Goal: Transaction & Acquisition: Purchase product/service

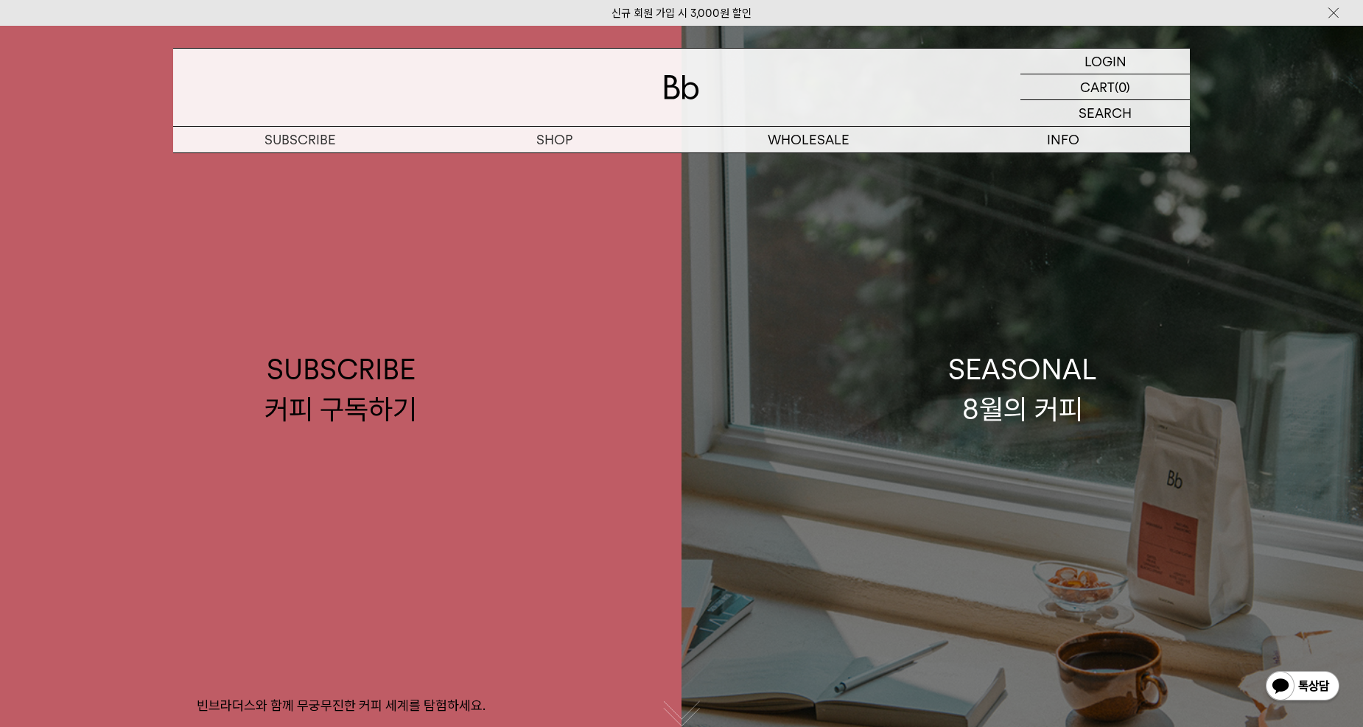
click at [847, 337] on link "SEASONAL 8월의 커피" at bounding box center [1023, 389] width 682 height 727
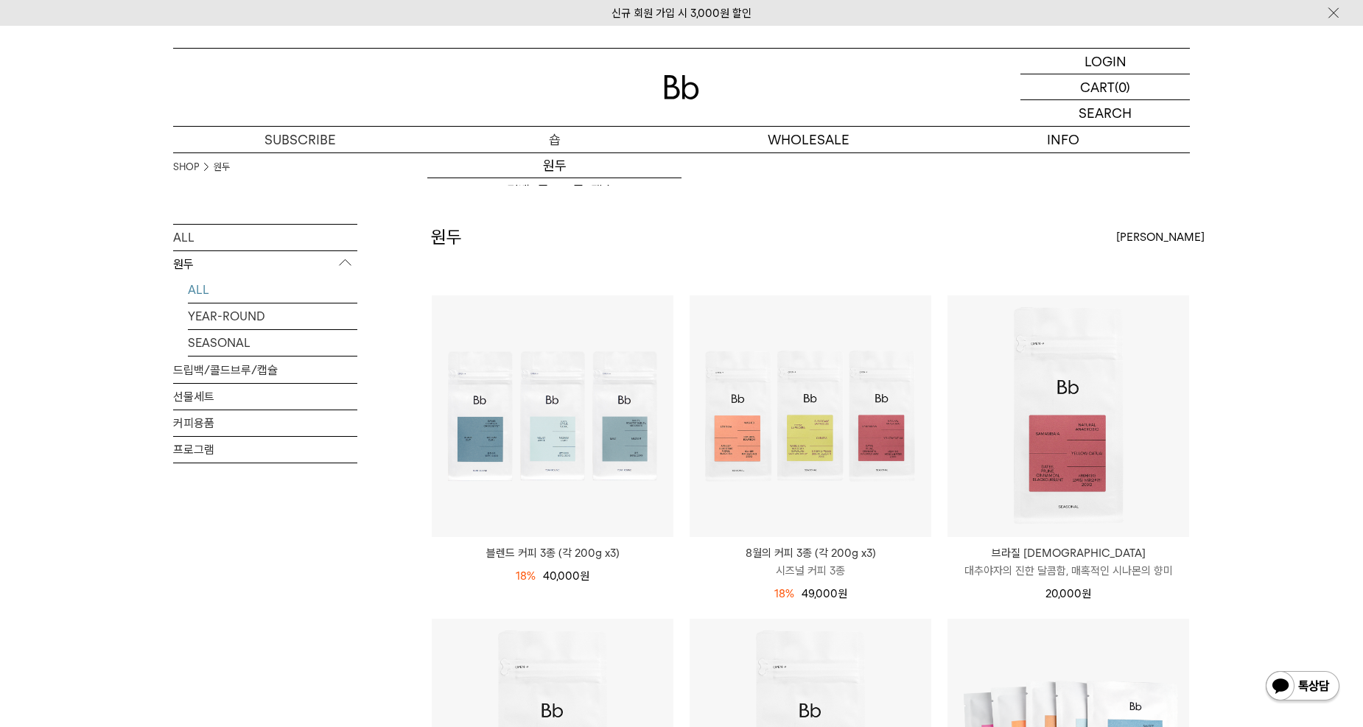
click at [525, 143] on p "숍" at bounding box center [554, 140] width 254 height 26
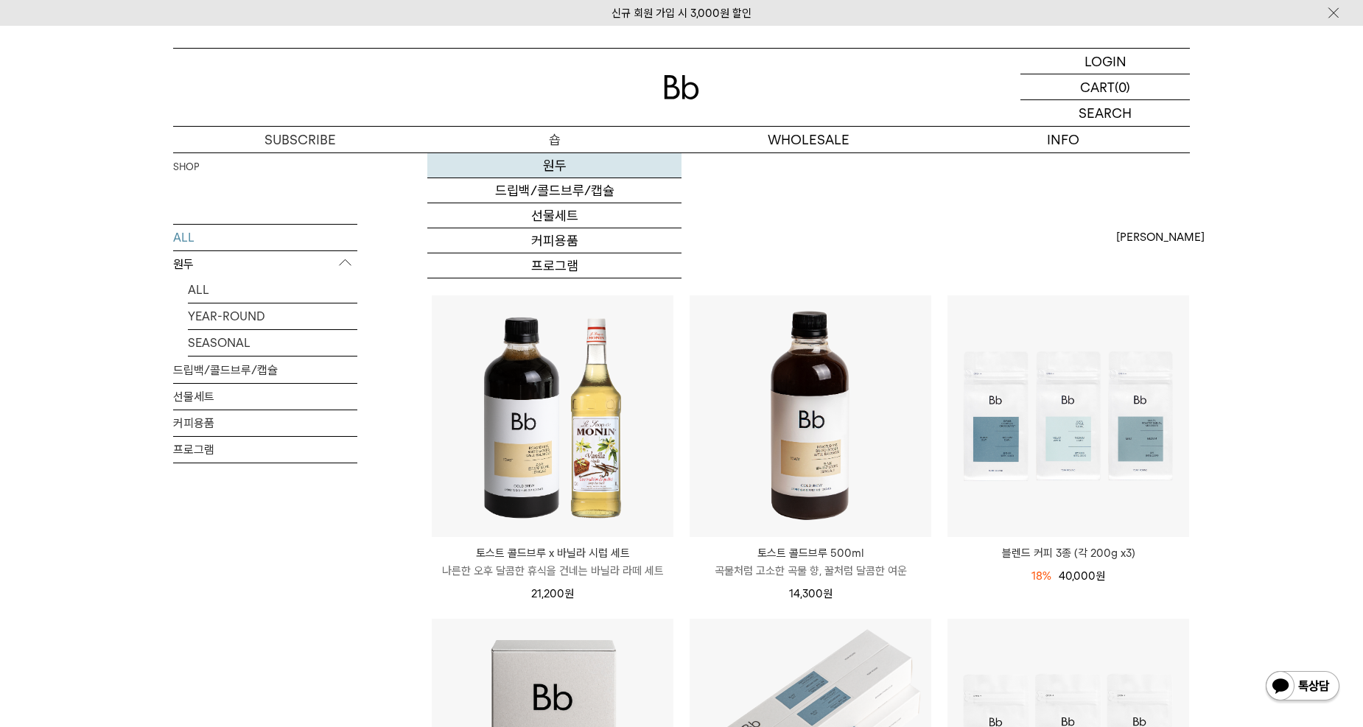
click at [564, 165] on link "원두" at bounding box center [554, 165] width 254 height 25
